Goal: Information Seeking & Learning: Learn about a topic

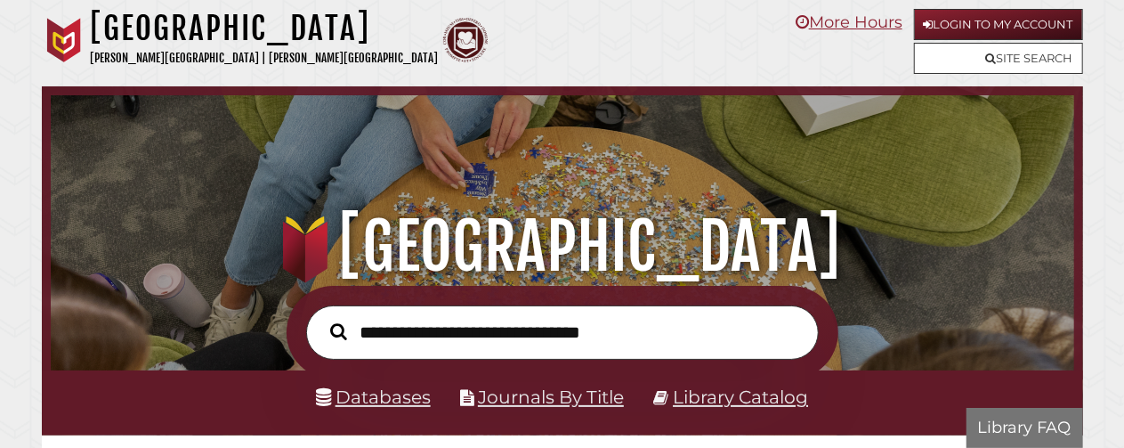
scroll to position [338, 1014]
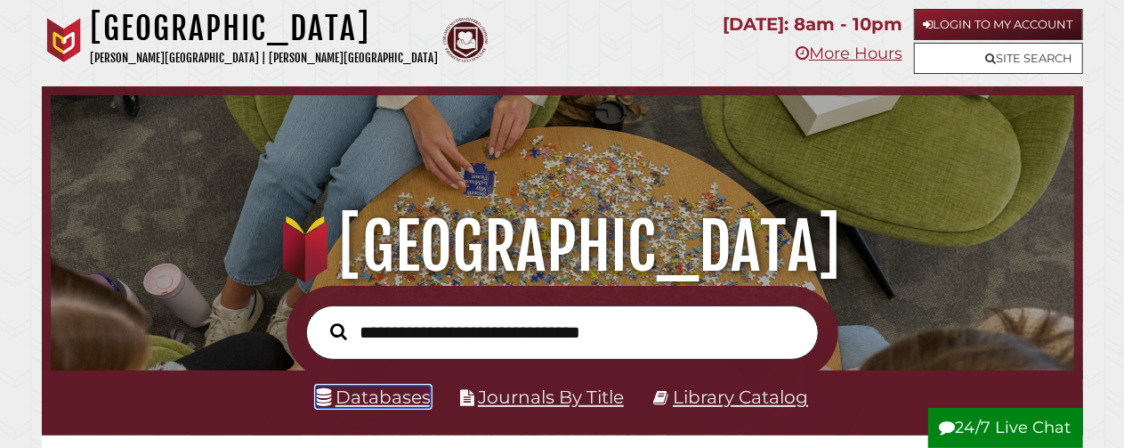
click at [407, 401] on link "Databases" at bounding box center [373, 396] width 115 height 22
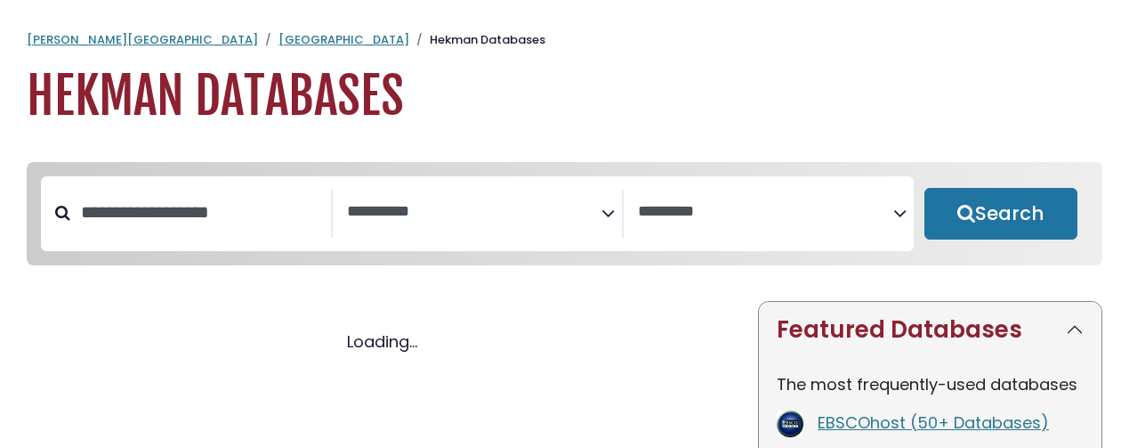
select select "Database Subject Filter"
select select "Database Vendors Filter"
select select "Database Subject Filter"
select select "Database Vendors Filter"
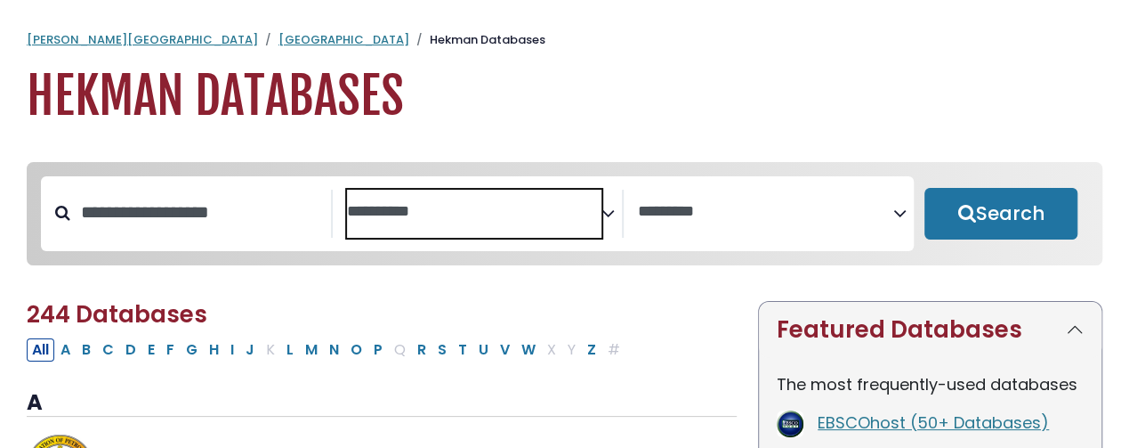
click at [598, 212] on textarea "Search" at bounding box center [474, 212] width 255 height 19
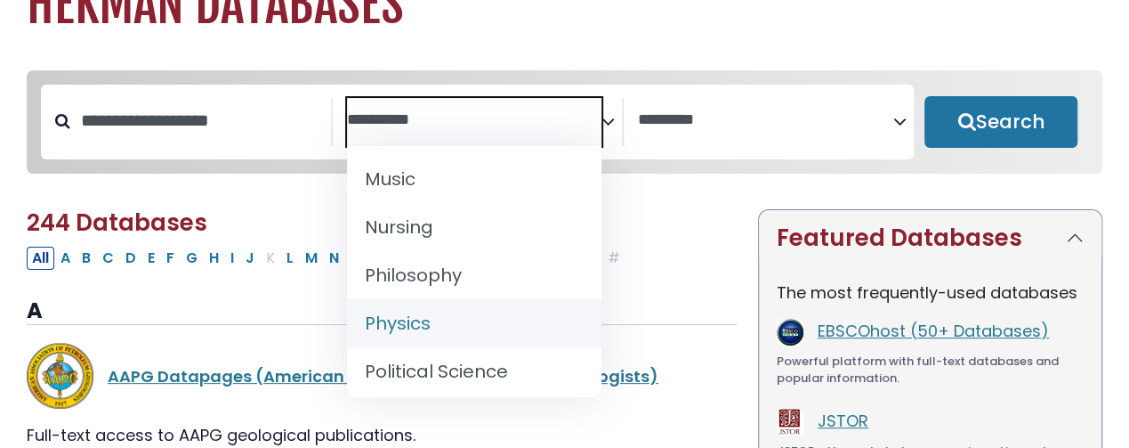
scroll to position [1450, 0]
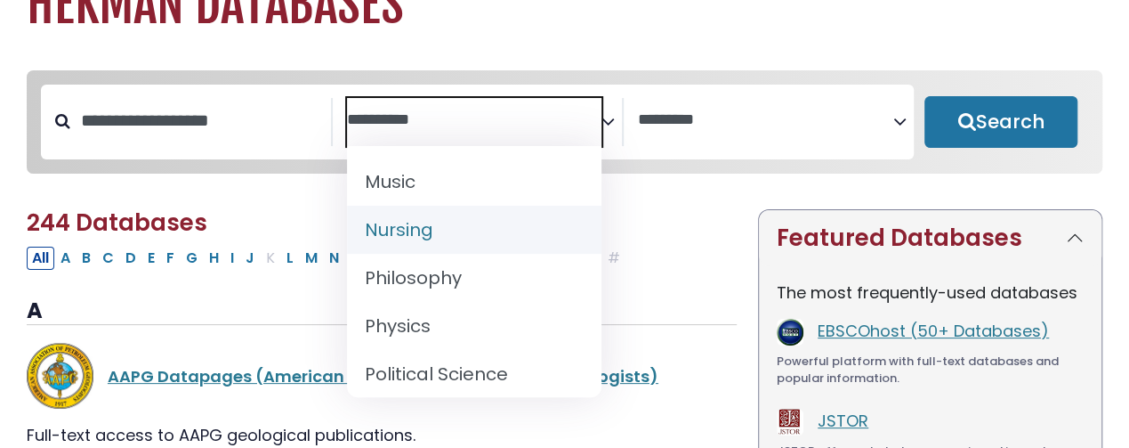
select select "*****"
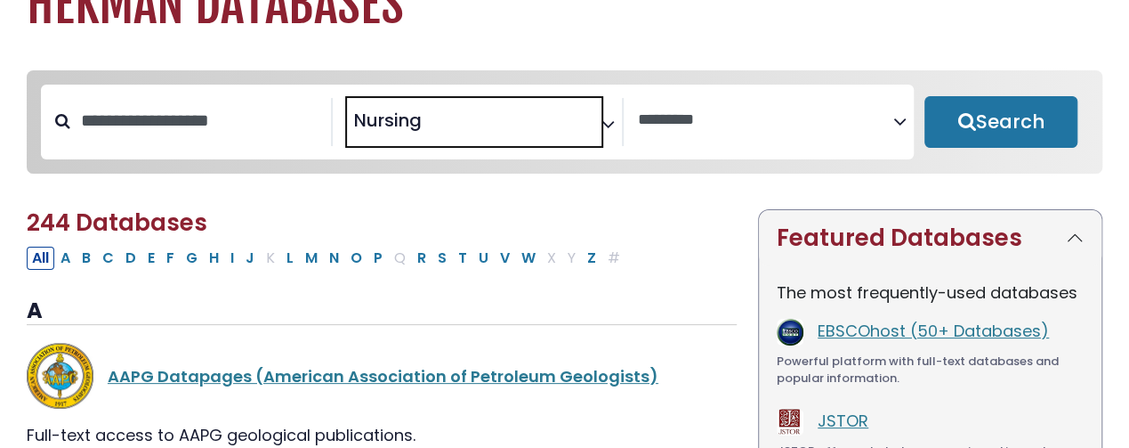
scroll to position [650, 0]
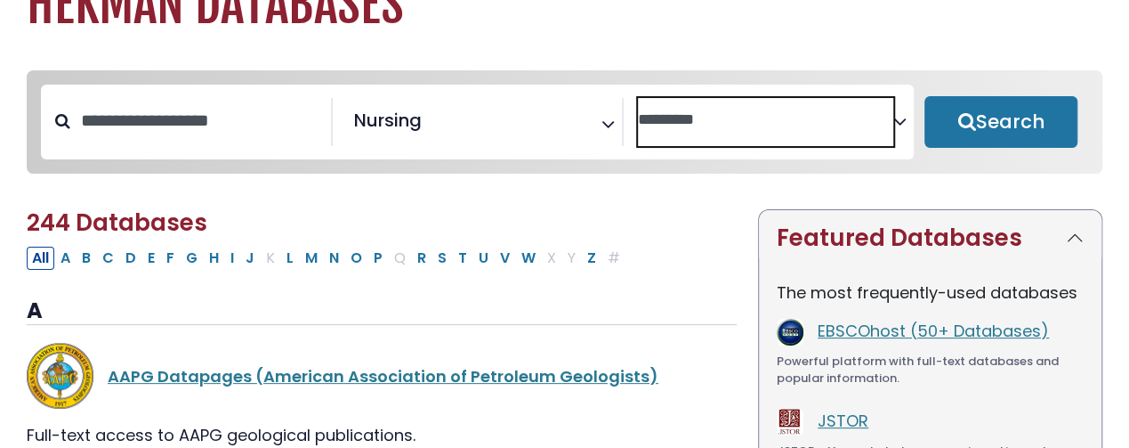
click at [699, 122] on textarea "Search" at bounding box center [765, 120] width 255 height 19
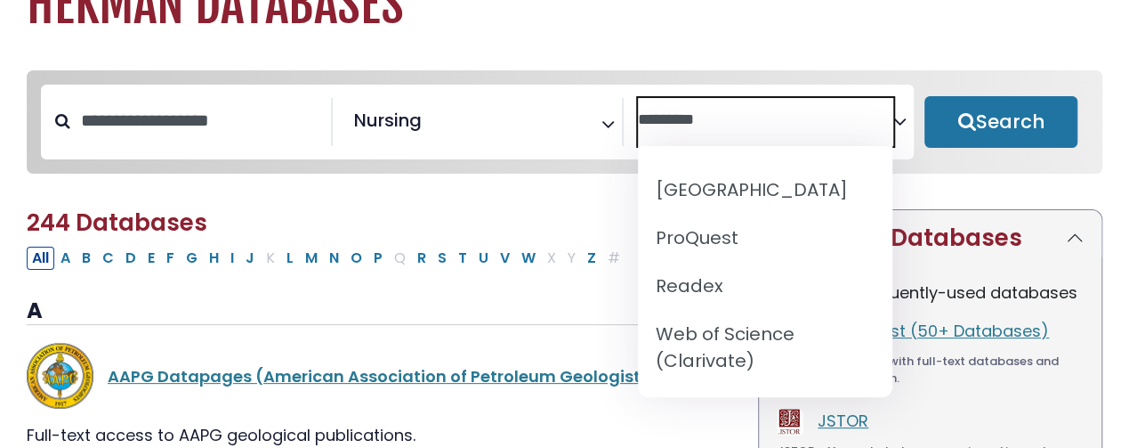
scroll to position [285, 0]
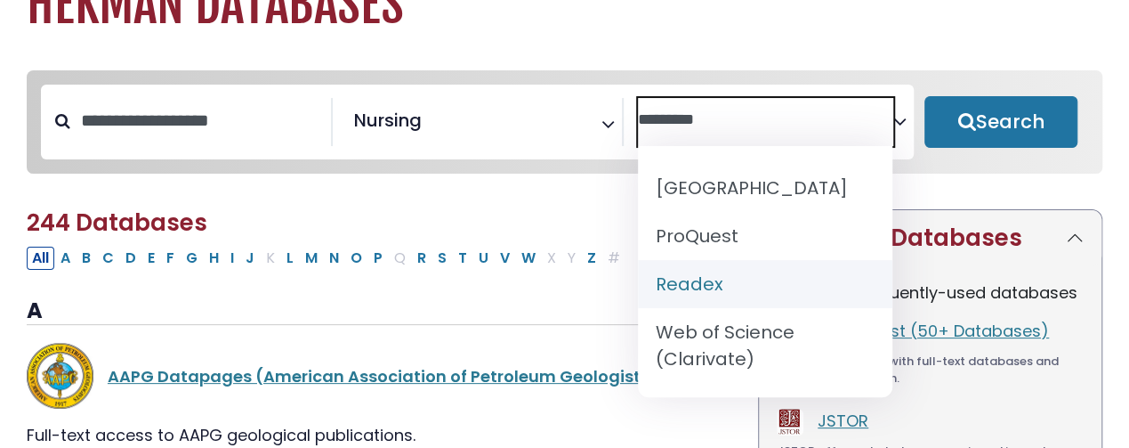
click at [529, 214] on h2 "244 Databases" at bounding box center [382, 223] width 710 height 28
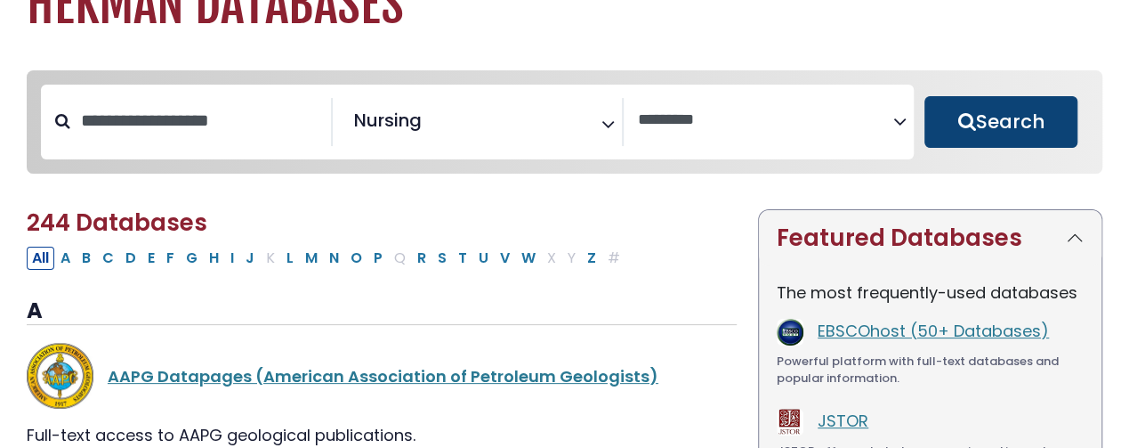
click at [1006, 125] on button "Search" at bounding box center [1001, 122] width 153 height 52
select select "Database Vendors Filter"
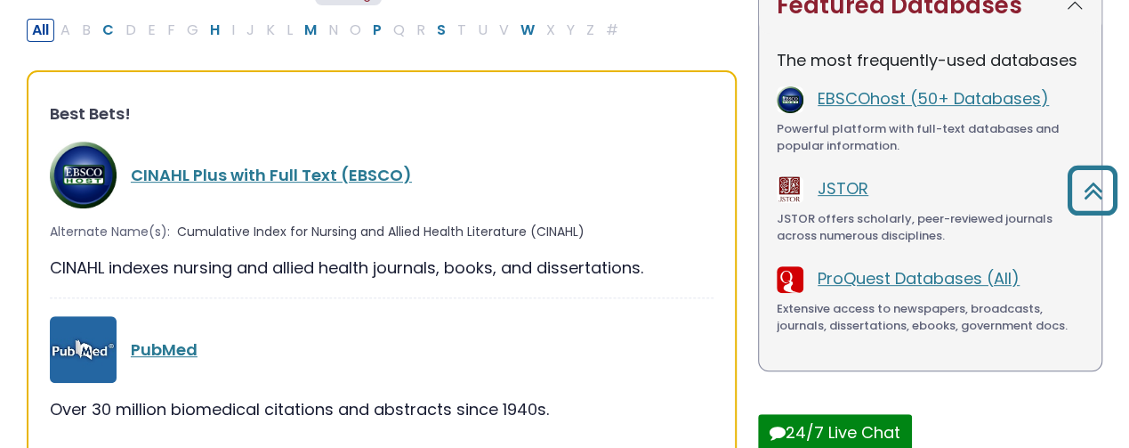
scroll to position [296, 0]
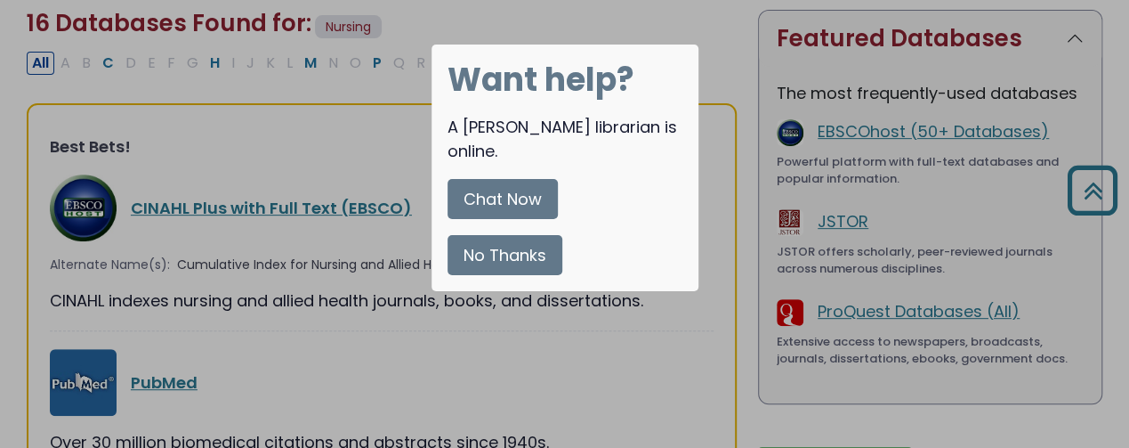
click at [344, 131] on div at bounding box center [564, 224] width 1129 height 448
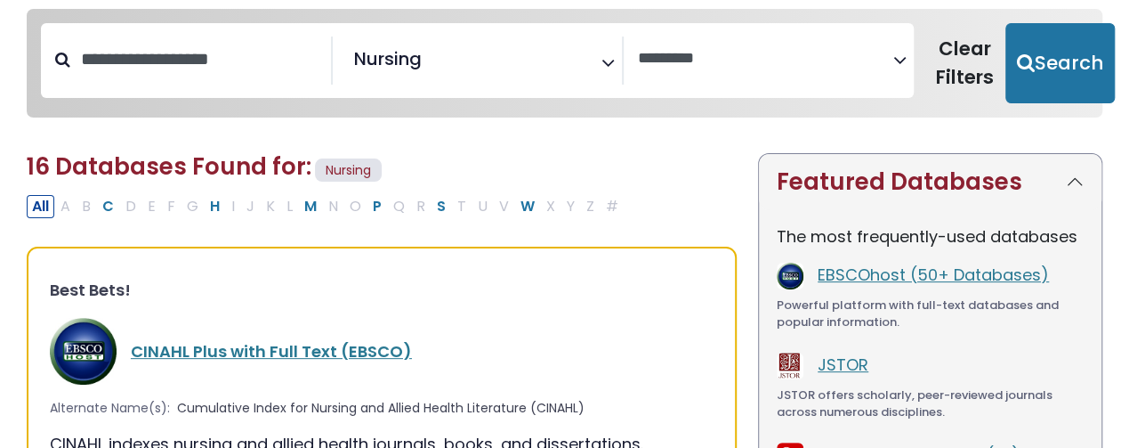
scroll to position [155, 0]
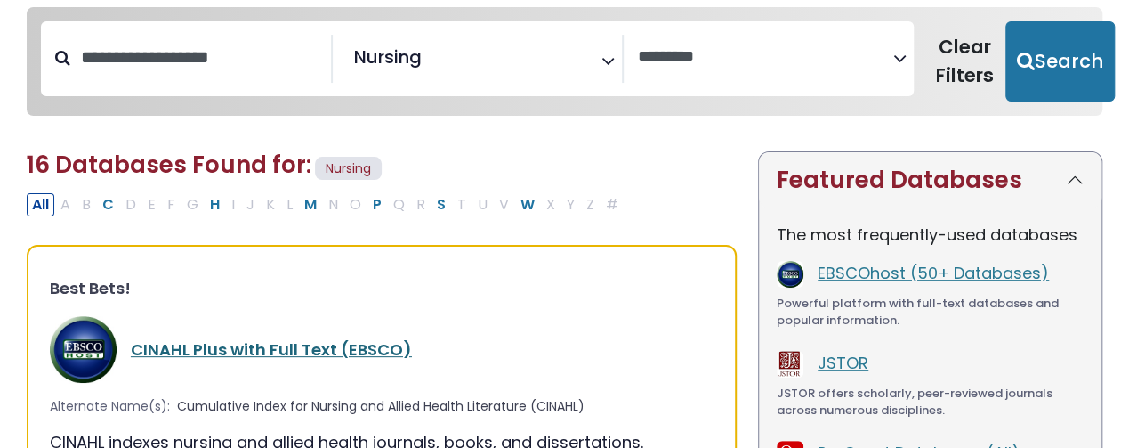
click at [285, 352] on link "CINAHL Plus with Full Text (EBSCO)" at bounding box center [271, 349] width 281 height 22
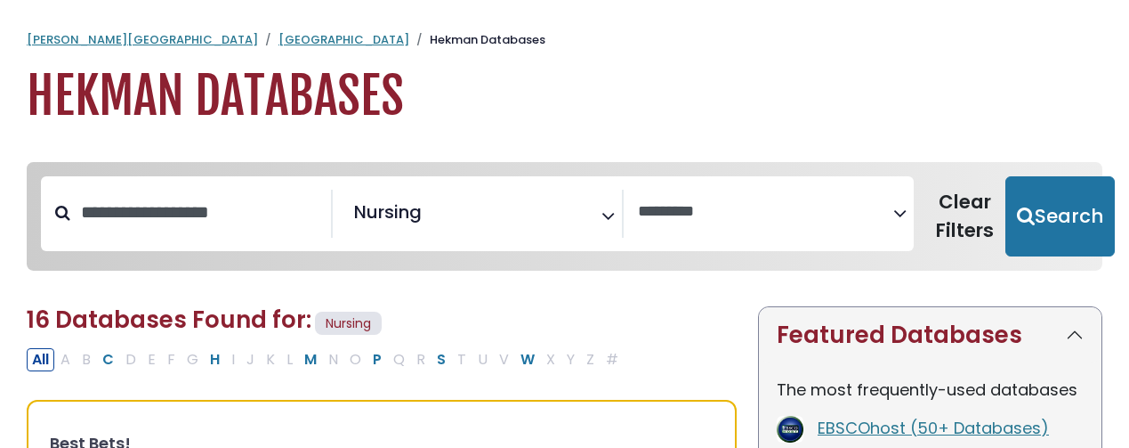
select select "Database Vendors Filter"
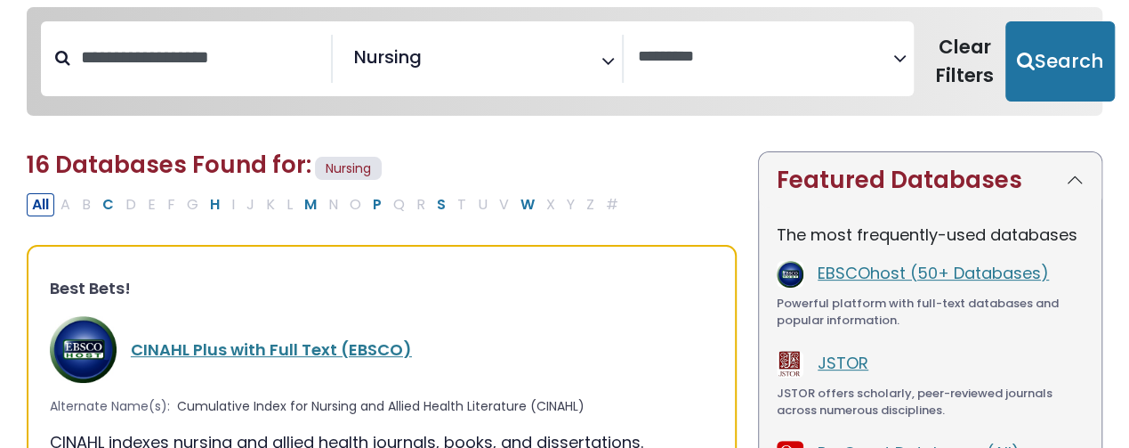
scroll to position [650, 0]
click at [306, 351] on link "CINAHL Plus with Full Text (EBSCO)" at bounding box center [271, 349] width 281 height 22
